Goal: Transaction & Acquisition: Purchase product/service

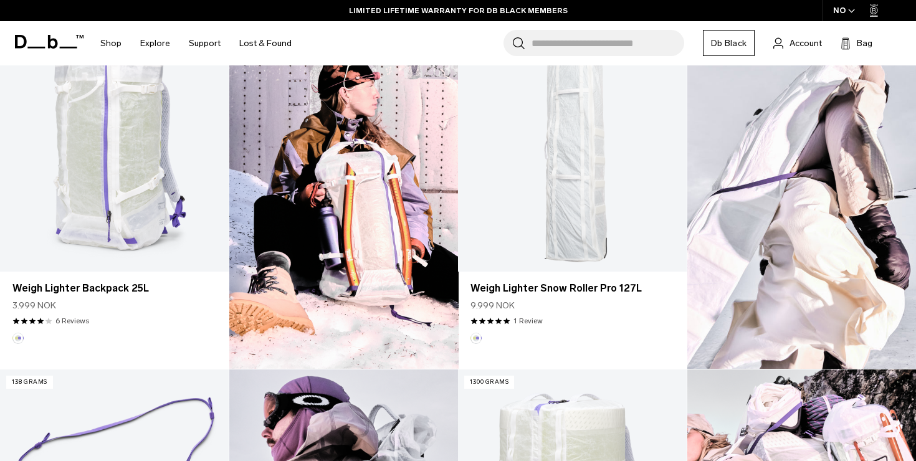
scroll to position [418, 0]
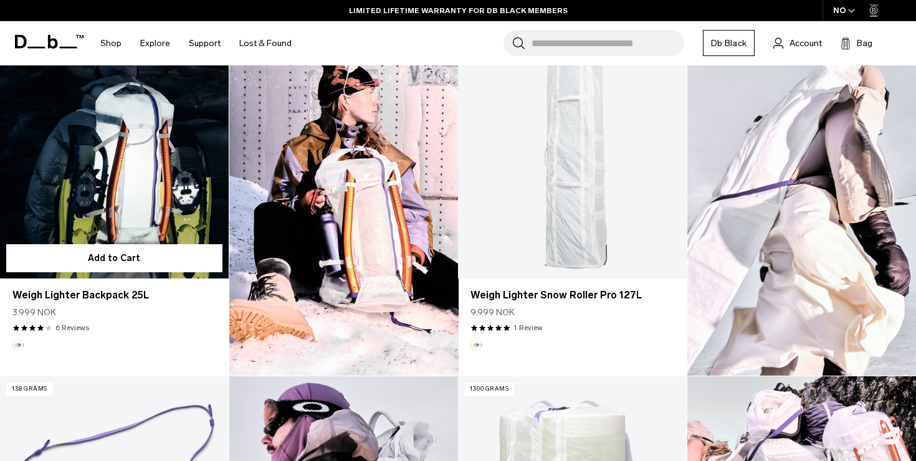
click at [152, 204] on link "Weigh Lighter Backpack 25L" at bounding box center [114, 151] width 229 height 254
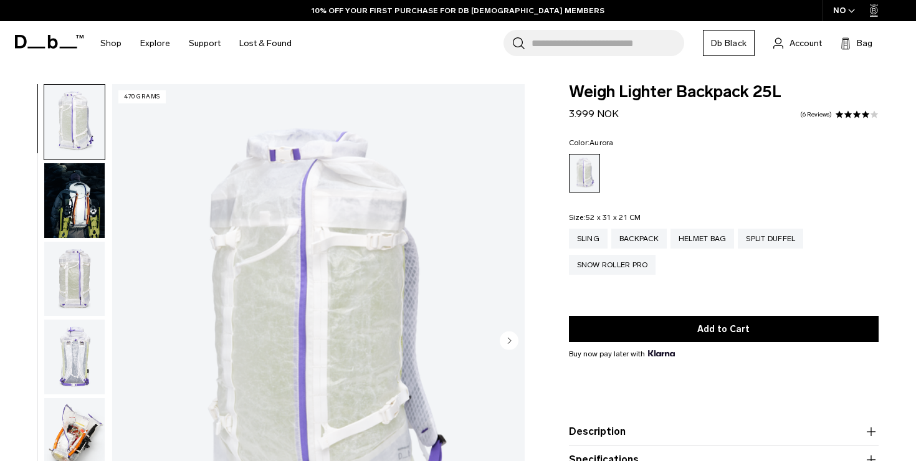
click at [86, 274] on img "button" at bounding box center [74, 279] width 60 height 75
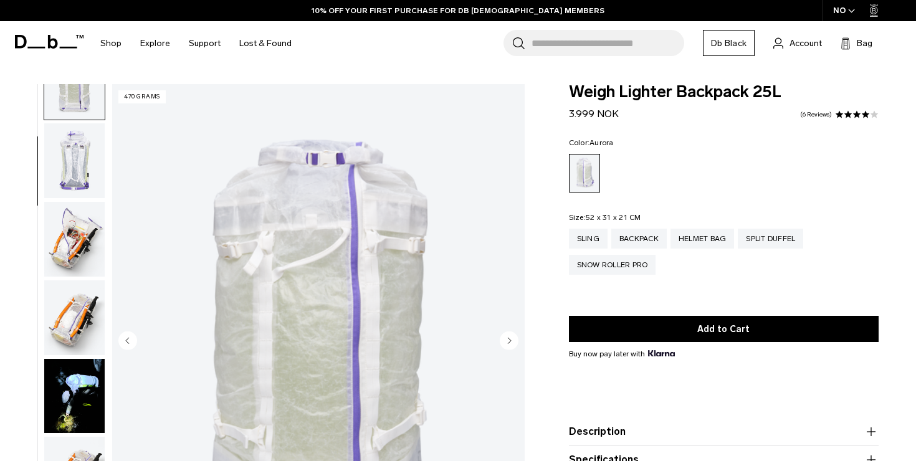
click at [75, 257] on img "button" at bounding box center [74, 239] width 60 height 75
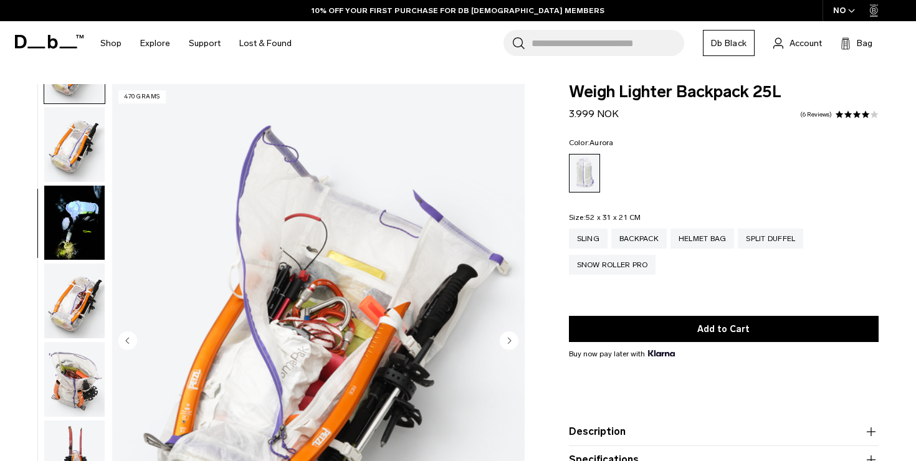
scroll to position [371, 0]
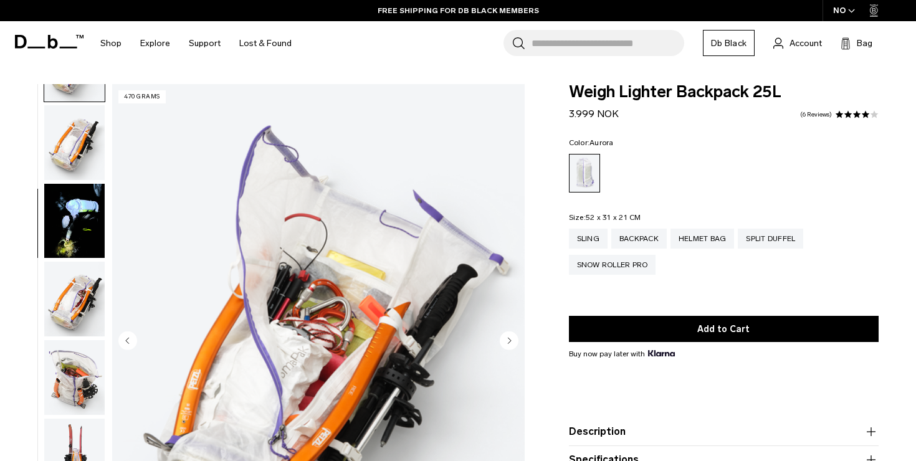
click at [103, 293] on img "button" at bounding box center [74, 299] width 60 height 75
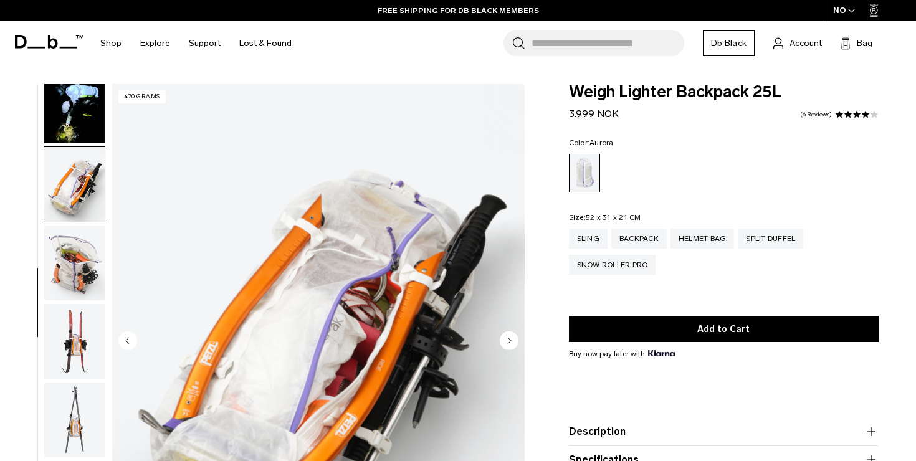
scroll to position [549, 0]
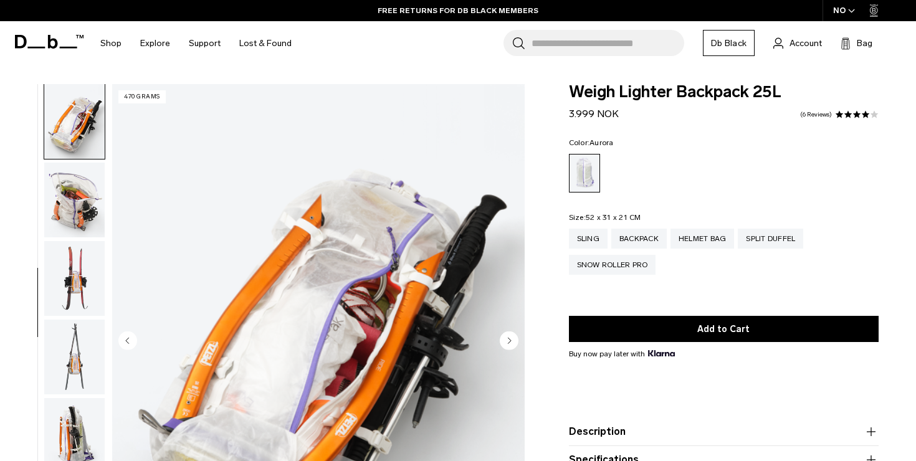
click at [66, 345] on img "button" at bounding box center [74, 357] width 60 height 75
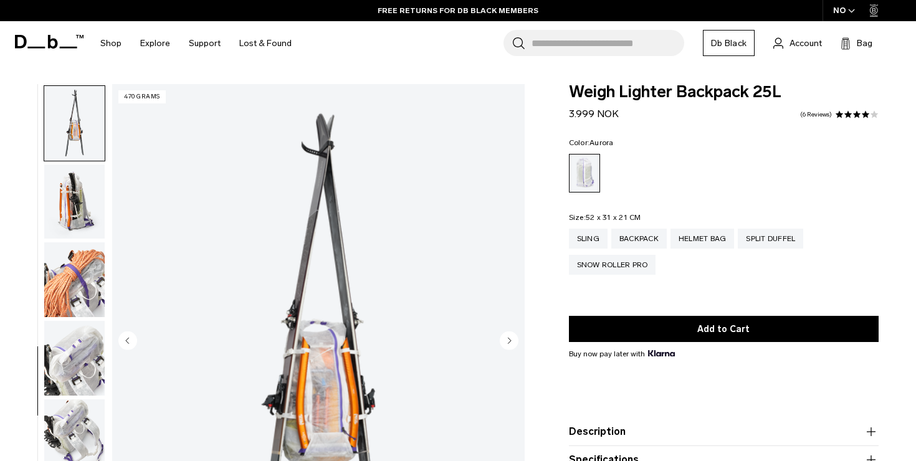
scroll to position [784, 0]
click at [72, 363] on img "button" at bounding box center [74, 357] width 60 height 75
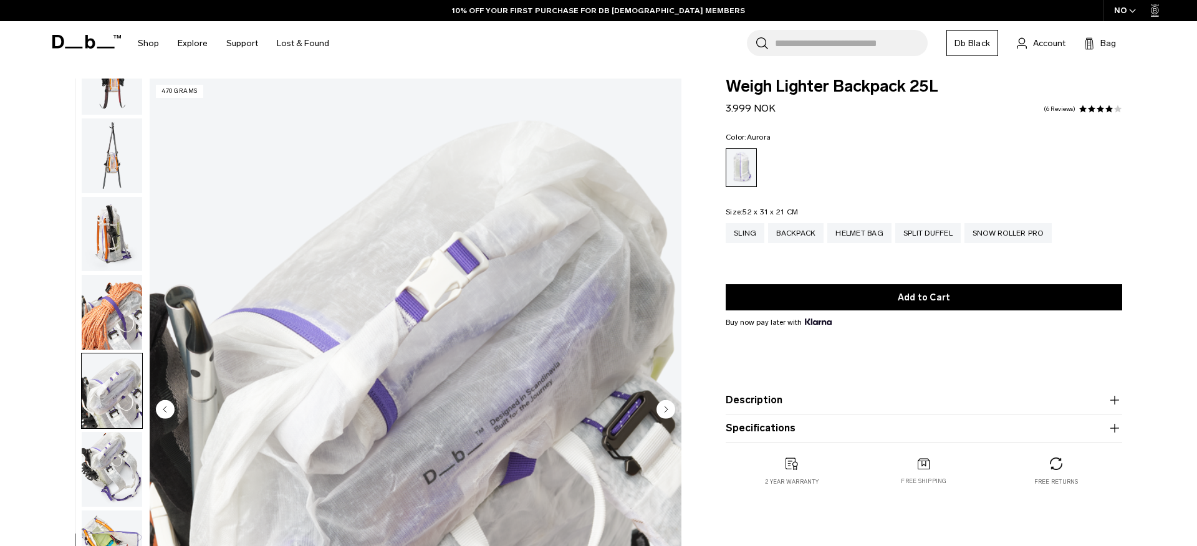
scroll to position [745, 0]
